Goal: Task Accomplishment & Management: Manage account settings

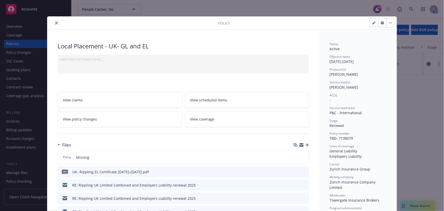
click at [56, 23] on icon "close" at bounding box center [56, 22] width 3 height 3
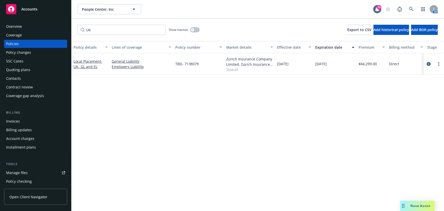
click at [55, 23] on div "Overview" at bounding box center [35, 26] width 59 height 8
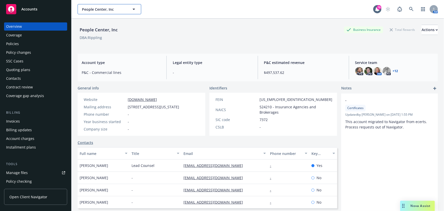
click at [94, 12] on button "People Center, Inc" at bounding box center [110, 9] width 64 height 10
type input "databr"
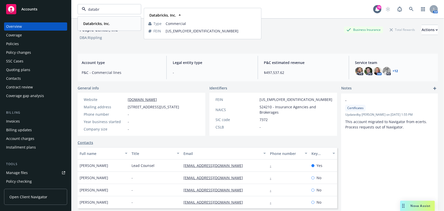
click at [97, 21] on strong "Databricks, Inc." at bounding box center [96, 23] width 27 height 5
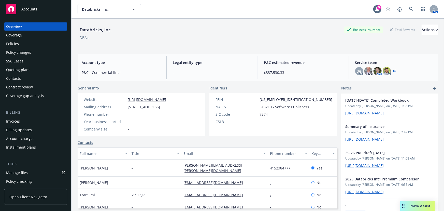
click at [18, 43] on div "Policies" at bounding box center [12, 44] width 13 height 8
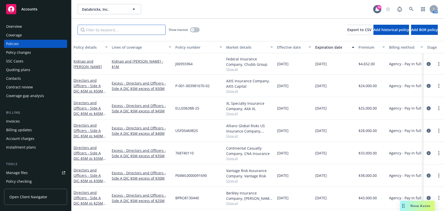
click at [93, 31] on input "Filter by keyword..." at bounding box center [122, 30] width 88 height 10
type input "china"
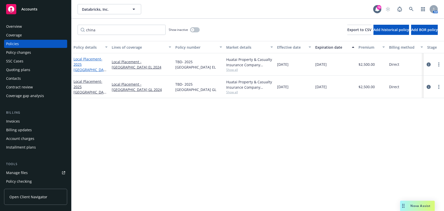
click at [92, 62] on link "Local Placement - 2025 [GEOGRAPHIC_DATA] EL" at bounding box center [90, 66] width 32 height 21
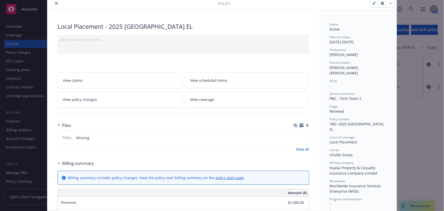
scroll to position [69, 0]
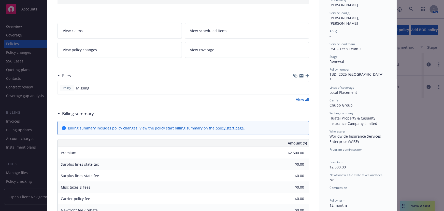
click at [306, 75] on icon "button" at bounding box center [308, 76] width 4 height 4
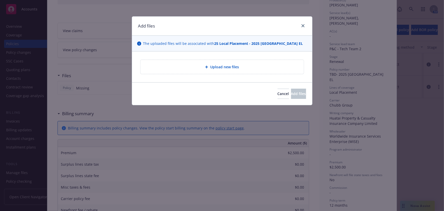
type textarea "x"
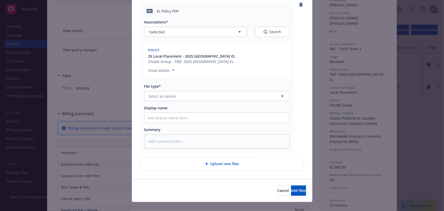
scroll to position [65, 0]
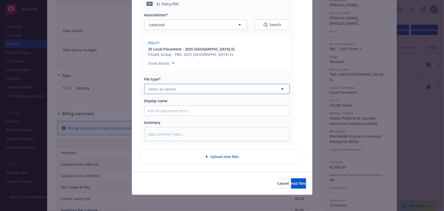
click at [148, 86] on button "Select an option" at bounding box center [217, 89] width 146 height 10
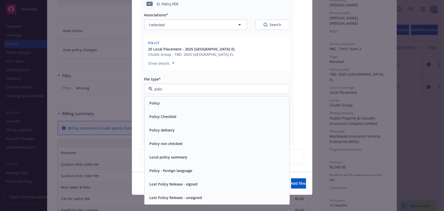
type input "policy"
click at [150, 104] on span "Policy" at bounding box center [155, 103] width 10 height 5
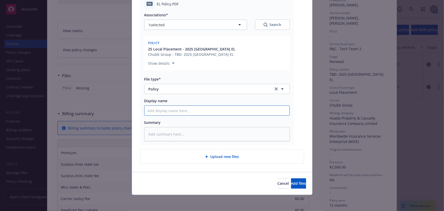
click at [150, 112] on input "Display name" at bounding box center [217, 111] width 145 height 10
type textarea "x"
type input "C"
type textarea "x"
type input "Ci"
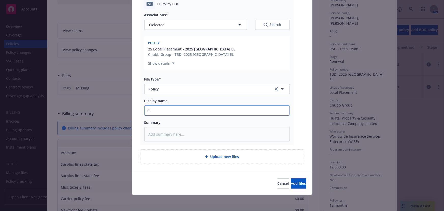
type textarea "x"
type input "C"
type textarea "x"
type input "Ch"
type textarea "x"
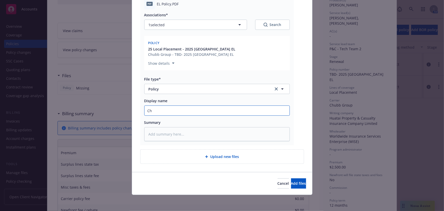
type input "Chi"
type textarea "x"
type input "Chin"
type textarea "x"
type input "[GEOGRAPHIC_DATA]"
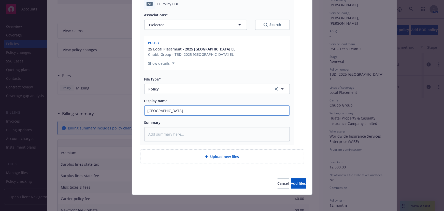
type textarea "x"
type input "[GEOGRAPHIC_DATA]-"
type textarea "x"
type input "[GEOGRAPHIC_DATA]-"
type textarea "x"
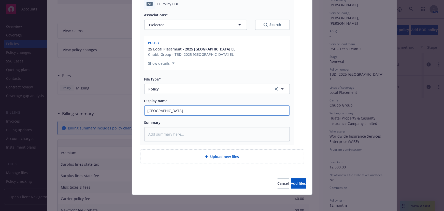
type input "China- D"
type textarea "x"
type input "China- Da"
type textarea "x"
type input "China- Dat"
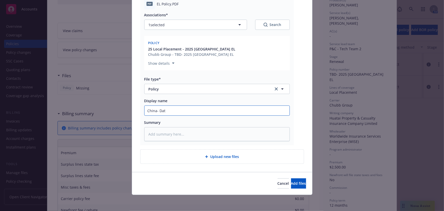
type textarea "x"
type input "China- Data"
type textarea "x"
type input "China- Datab"
type textarea "x"
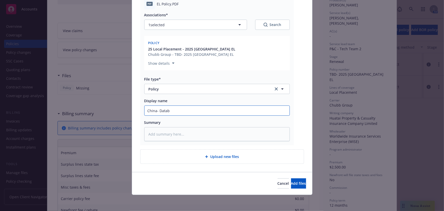
type input "China- Databr"
type textarea "x"
type input "China- Databri"
type textarea "x"
type input "China- Databric"
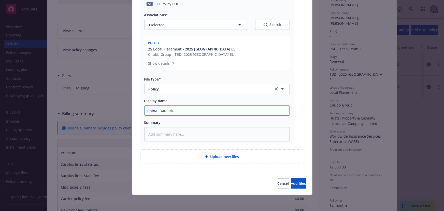
type textarea "x"
type input "China- Databrick"
type textarea "x"
type input "China- Databrick"
type textarea "x"
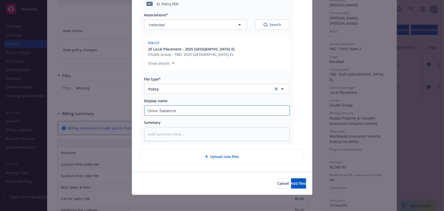
type input "China- Databrick E"
type textarea "x"
type input "China- Databrick EL"
type textarea "x"
type input "China- Databrick EL"
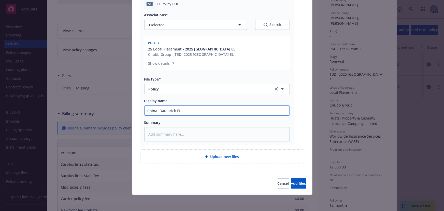
type textarea "x"
type input "China- Databrick EL P"
type textarea "x"
type input "China- Databrick [GEOGRAPHIC_DATA]"
type textarea "x"
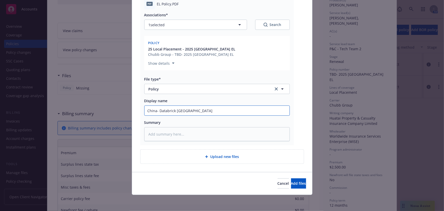
type input "China- Databrick [GEOGRAPHIC_DATA]"
type textarea "x"
type input "China- Databrick EL Poli"
type textarea "x"
type input "China- Databrick EL Polic"
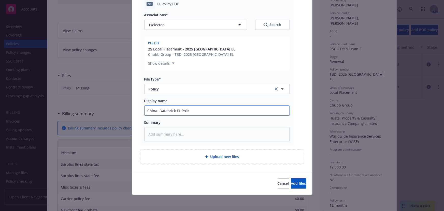
type textarea "x"
type input "China- Databrick EL Policy"
type textarea "x"
type input "China- Databrick EL Policy"
type textarea "x"
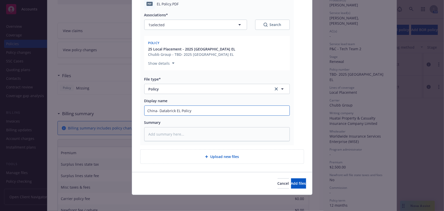
type input "China- Databrick EL Policy 2"
type textarea "x"
type input "China- Databrick EL Policy 25"
type textarea "x"
type input "China- Databrick EL Policy 25-"
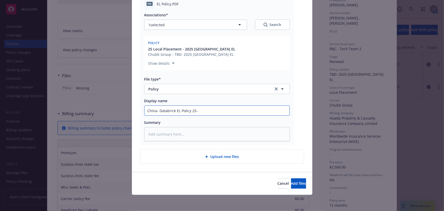
type textarea "x"
type input "China- Databrick EL Policy 25-2"
type textarea "x"
type input "China- Databrick EL Policy 25-26"
click at [291, 178] on button "Add files" at bounding box center [298, 183] width 15 height 10
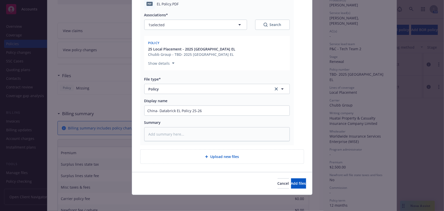
scroll to position [47, 0]
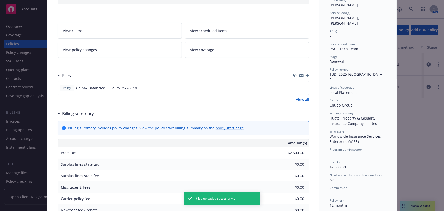
click at [306, 75] on icon "button" at bounding box center [308, 76] width 4 height 4
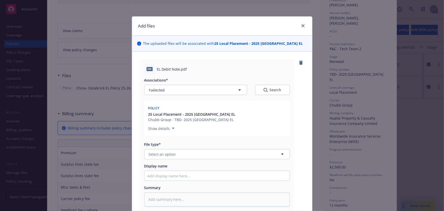
type textarea "x"
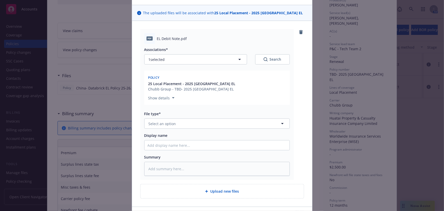
scroll to position [65, 0]
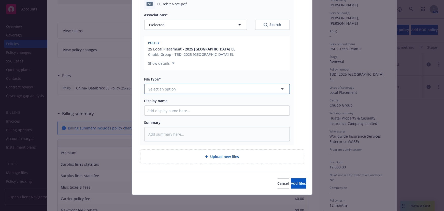
click at [150, 90] on span "Select an option" at bounding box center [162, 88] width 27 height 5
type input "invo"
click at [166, 113] on div "Invoice - Third Party" at bounding box center [167, 116] width 38 height 7
click at [154, 110] on input "Display name" at bounding box center [217, 111] width 145 height 10
type textarea "x"
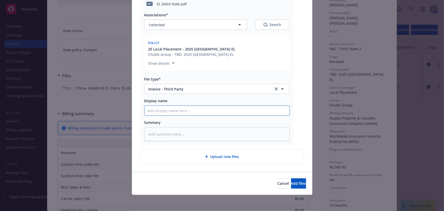
type input "C"
type textarea "x"
type input "Ch"
type textarea "x"
type input "Chi"
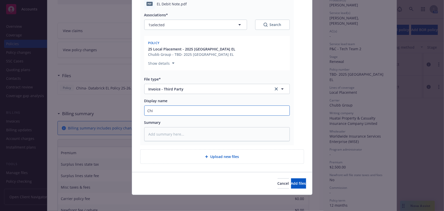
type textarea "x"
type input "Chin"
type textarea "x"
type input "[GEOGRAPHIC_DATA]"
type textarea "x"
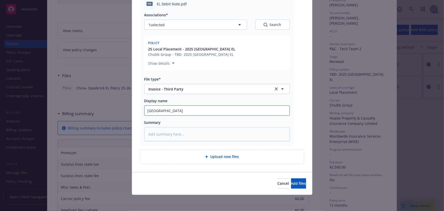
type input "[GEOGRAPHIC_DATA]-"
type textarea "x"
type input "[GEOGRAPHIC_DATA]-"
type textarea "x"
type input "China- D"
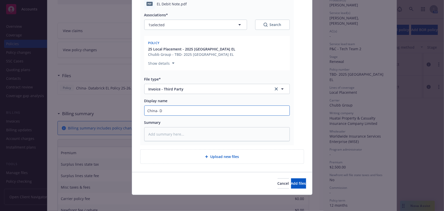
type textarea "x"
type input "China- Da"
type textarea "x"
type input "China- Data"
type textarea "x"
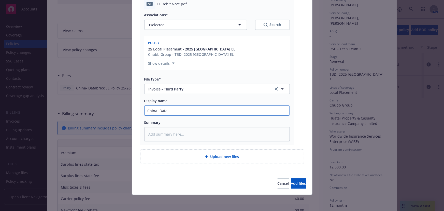
type input "China- Datab"
type textarea "x"
type input "China- Databr"
type textarea "x"
type input "China- Databri"
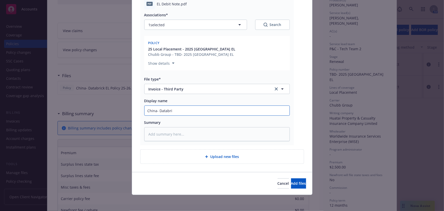
type textarea "x"
type input "China- Databric"
type textarea "x"
type input "China- Databrick"
type textarea "x"
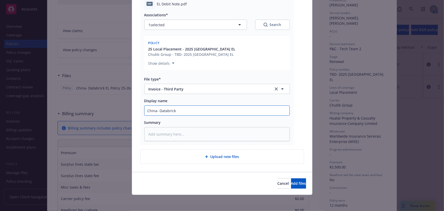
type input "China- Databricks"
type textarea "x"
type input "China- Databricks"
type textarea "x"
type input "China- Databricks E"
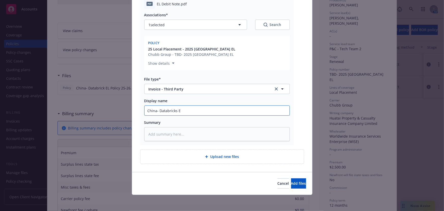
type textarea "x"
type input "China- Databricks EL"
type textarea "x"
type input "China- Databricks EL"
type textarea "x"
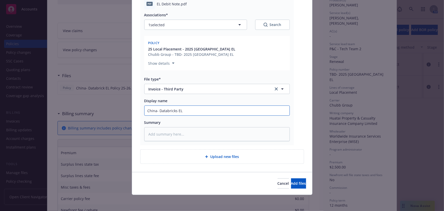
type input "China- Databricks EL I"
type textarea "x"
type input "China- Databricks EL In"
type textarea "x"
type input "China- Databricks EL Inv"
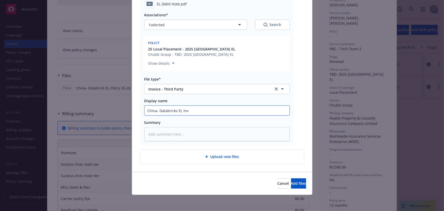
type textarea "x"
type input "China- Databricks EL Invo"
type textarea "x"
type input "China- Databricks EL Invoi"
type textarea "x"
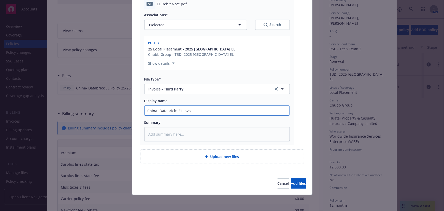
type input "China- Databricks EL Invoic"
type textarea "x"
type input "China- Databricks EL Invoice"
type textarea "x"
type input "China- Databricks EL Invoice"
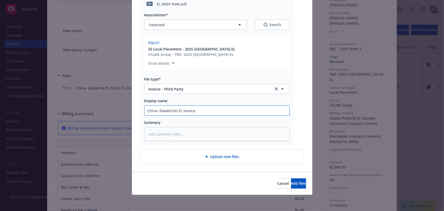
type textarea "x"
type input "China- Databricks EL Invoice 2"
type textarea "x"
type input "China- Databricks EL Invoice 25"
type textarea "x"
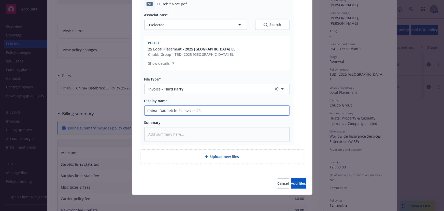
type input "China- Databricks EL Invoice 25-"
type textarea "x"
type input "China- Databricks EL Invoice 25-2"
type textarea "x"
type input "China- Databricks EL Invoice 25-26"
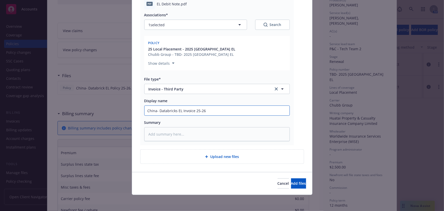
click at [291, 178] on button "Add files" at bounding box center [298, 183] width 15 height 10
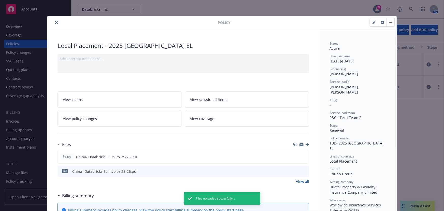
scroll to position [0, 0]
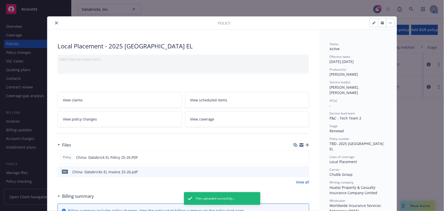
click at [55, 23] on icon "close" at bounding box center [56, 22] width 3 height 3
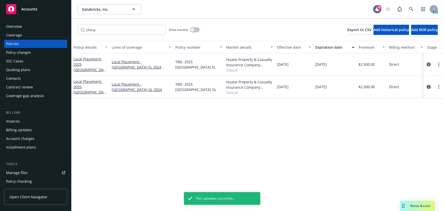
click at [82, 86] on div "Local Placement - 2025 [GEOGRAPHIC_DATA] GL" at bounding box center [91, 87] width 34 height 16
click at [91, 87] on span "- 2025 [GEOGRAPHIC_DATA] GL" at bounding box center [90, 89] width 33 height 21
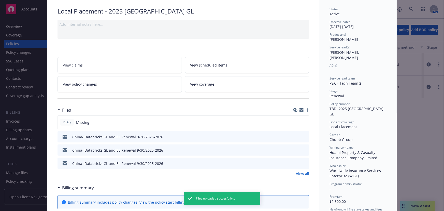
scroll to position [69, 0]
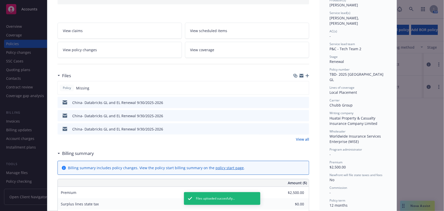
click at [306, 76] on icon "button" at bounding box center [308, 76] width 4 height 4
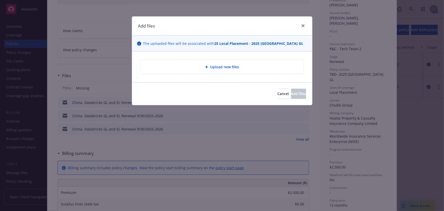
type textarea "x"
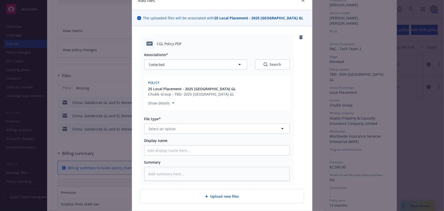
scroll to position [65, 0]
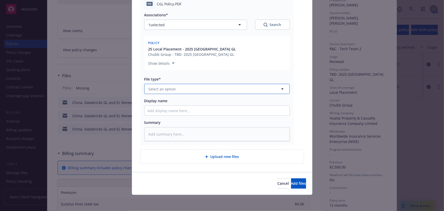
click at [150, 91] on span "Select an option" at bounding box center [162, 88] width 27 height 5
type input "Invoice"
click at [154, 114] on span "Invoice - Third Party" at bounding box center [167, 116] width 35 height 5
type textarea "x"
click at [150, 116] on div "Associations* 1 selected Search Policy 25 Local Placement - 2025 [GEOGRAPHIC_DA…" at bounding box center [217, 75] width 146 height 132
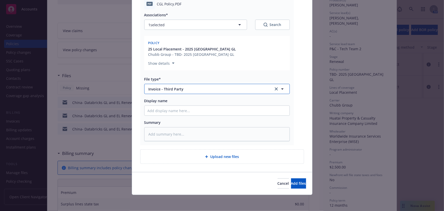
click at [153, 90] on span "Invoice - Third Party" at bounding box center [208, 88] width 118 height 5
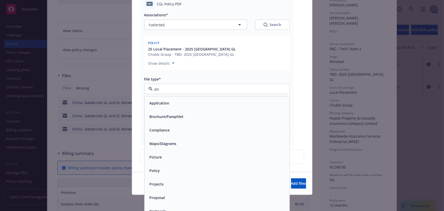
type input "pol"
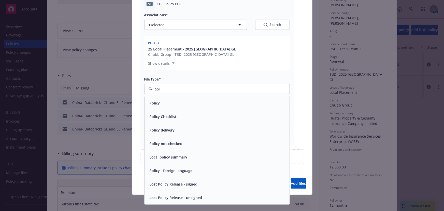
click at [154, 102] on span "Policy" at bounding box center [155, 103] width 10 height 5
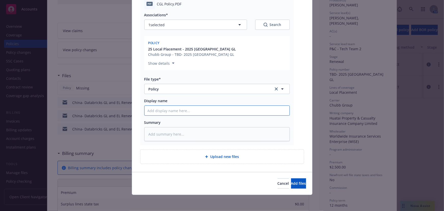
click at [153, 115] on input "Display name" at bounding box center [217, 111] width 145 height 10
type textarea "x"
type input "C"
type textarea "x"
type input "Ch"
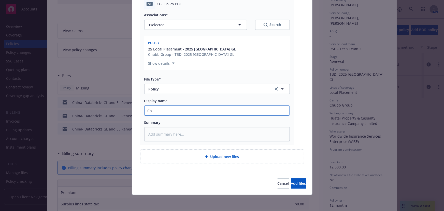
type textarea "x"
type input "Chi"
type textarea "x"
type input "Chin"
type textarea "x"
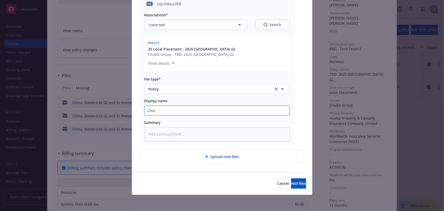
type input "[GEOGRAPHIC_DATA]"
type textarea "x"
type input "[GEOGRAPHIC_DATA]-"
type textarea "x"
type input "China- D"
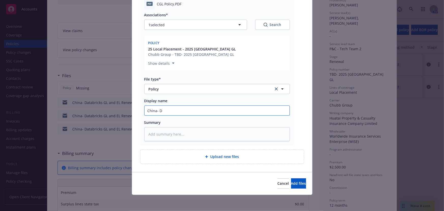
type textarea "x"
type input "China- Da"
type textarea "x"
type input "China- Dat"
type textarea "x"
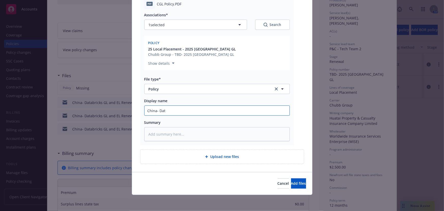
type input "China- Data"
type textarea "x"
type input "China- Datab"
type textarea "x"
type input "China- Data"
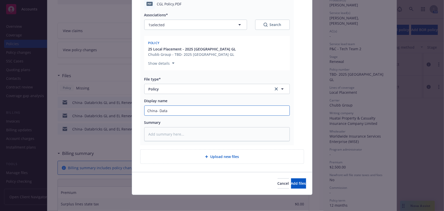
type textarea "x"
type input "China- Data"
type textarea "x"
type input "China- Data G"
type textarea "x"
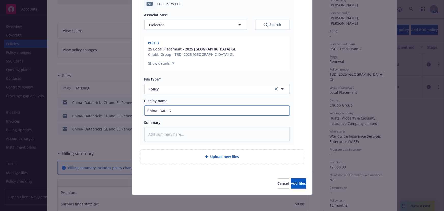
type input "China- Data GL"
type textarea "x"
type input "China- Data GL"
type textarea "x"
type input "China- Data GL P"
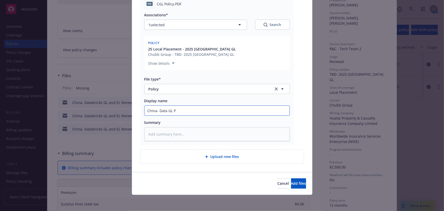
type textarea "x"
type input "China- Data GL Po"
type textarea "x"
type input "China- Data [PERSON_NAME]"
type textarea "x"
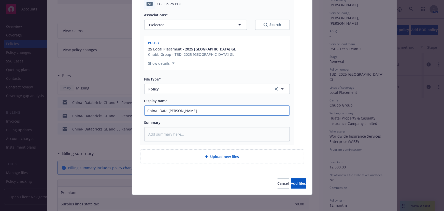
type input "China- Data GL Pol"
type textarea "x"
type input "China- Data [PERSON_NAME]"
type textarea "x"
type input "China- Data GL Policy"
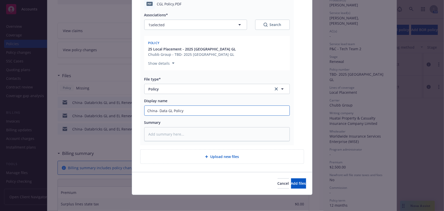
type textarea "x"
type input "China- Data GL Policy"
type textarea "x"
type input "China- Datab GL Policy"
type textarea "x"
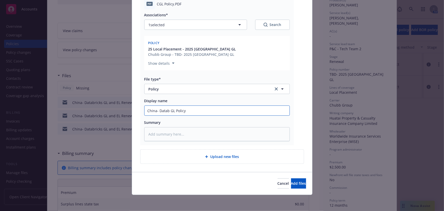
type input "China- Databr GL Policy"
type textarea "x"
type input "China- Databri GL Policy"
type textarea "x"
type input "China- Databrik GL Policy"
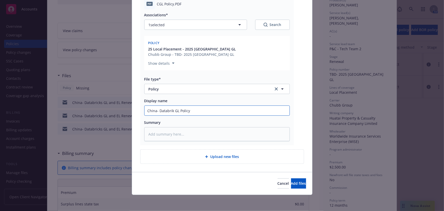
type textarea "x"
type input "China- Databri GL Policy"
click at [291, 178] on button "Add files" at bounding box center [298, 183] width 15 height 10
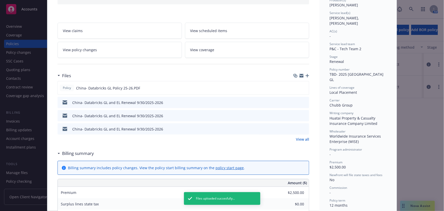
click at [303, 75] on div at bounding box center [301, 76] width 16 height 4
click at [306, 75] on icon "button" at bounding box center [308, 76] width 4 height 4
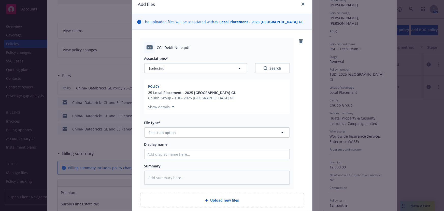
scroll to position [46, 0]
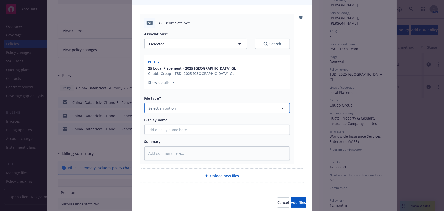
click at [149, 108] on span "Select an option" at bounding box center [162, 107] width 27 height 5
click at [155, 132] on div "Invoice - Third Party" at bounding box center [167, 135] width 38 height 7
click at [154, 128] on input "Display name" at bounding box center [217, 130] width 145 height 10
click at [291, 197] on button "Add files" at bounding box center [298, 202] width 15 height 10
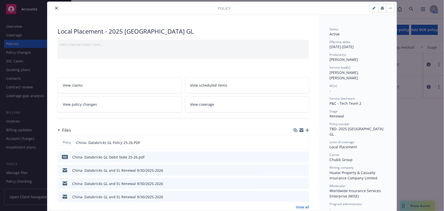
scroll to position [0, 0]
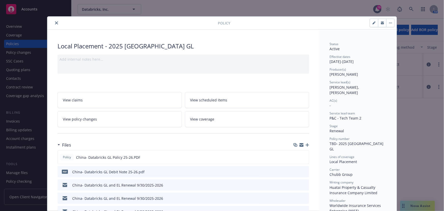
click at [53, 24] on button "close" at bounding box center [56, 23] width 6 height 6
